Goal: Information Seeking & Learning: Learn about a topic

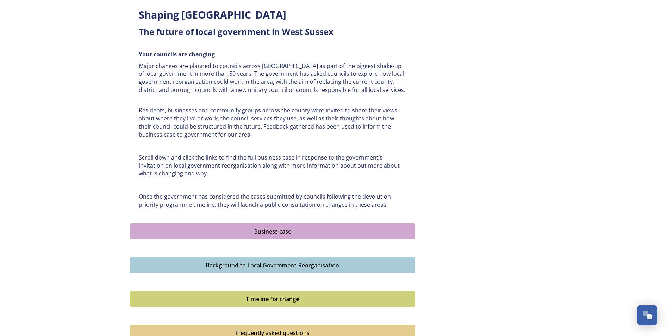
scroll to position [385, 0]
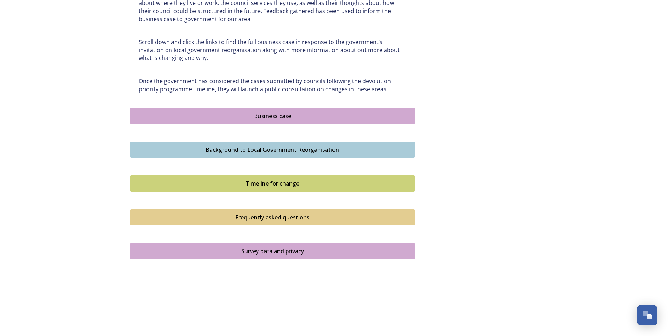
click at [247, 149] on div "Background to Local Government Reorganisation" at bounding box center [273, 150] width 278 height 8
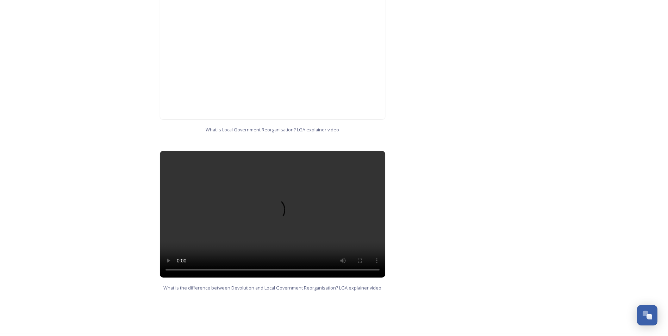
scroll to position [627, 0]
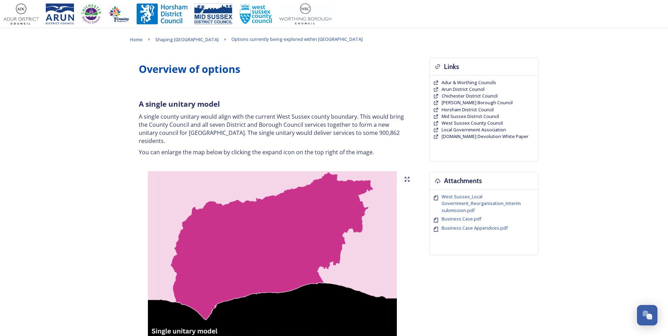
drag, startPoint x: 117, startPoint y: 85, endPoint x: 113, endPoint y: -1, distance: 85.7
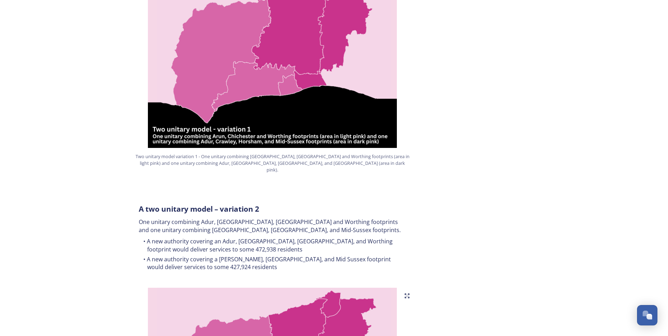
scroll to position [599, 0]
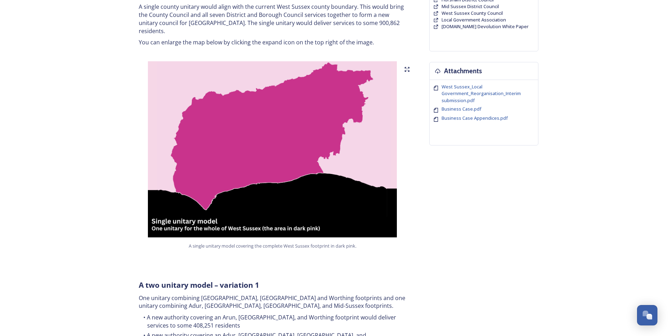
drag, startPoint x: 411, startPoint y: 251, endPoint x: 365, endPoint y: 158, distance: 103.5
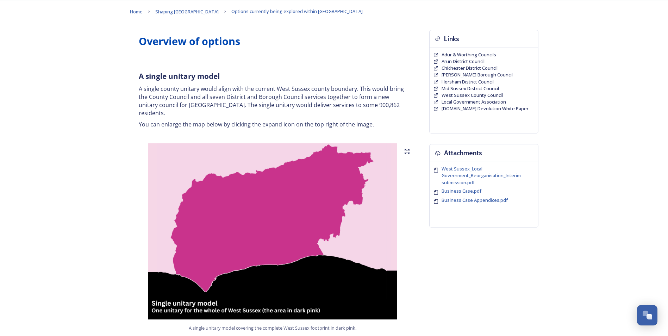
scroll to position [0, 0]
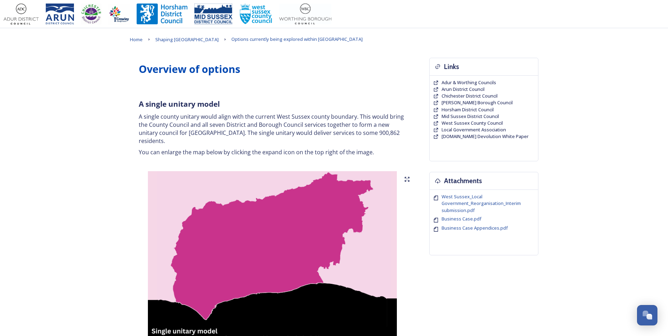
drag, startPoint x: 407, startPoint y: 224, endPoint x: 395, endPoint y: 196, distance: 30.0
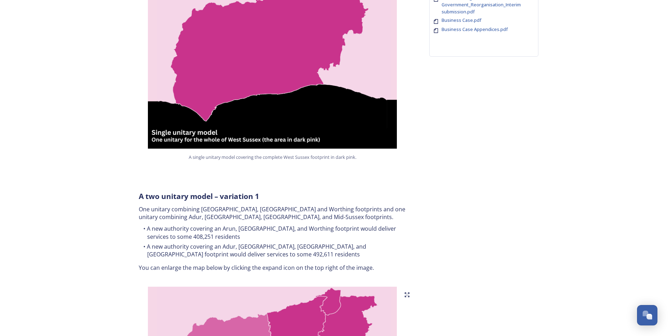
scroll to position [93, 0]
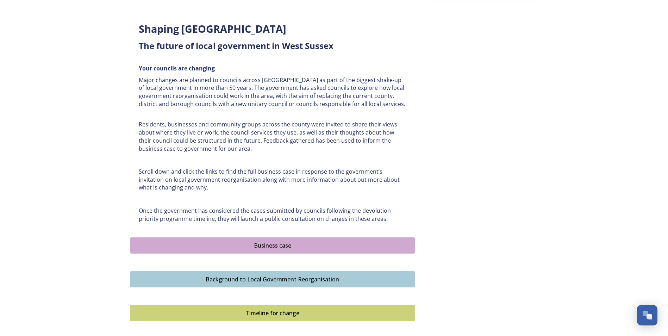
scroll to position [32, 0]
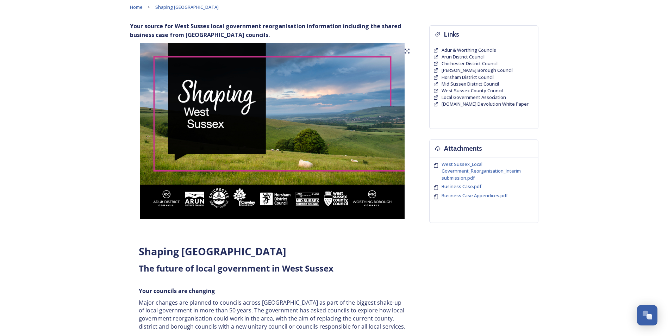
drag, startPoint x: 102, startPoint y: 181, endPoint x: 159, endPoint y: -24, distance: 213.0
